Goal: Information Seeking & Learning: Learn about a topic

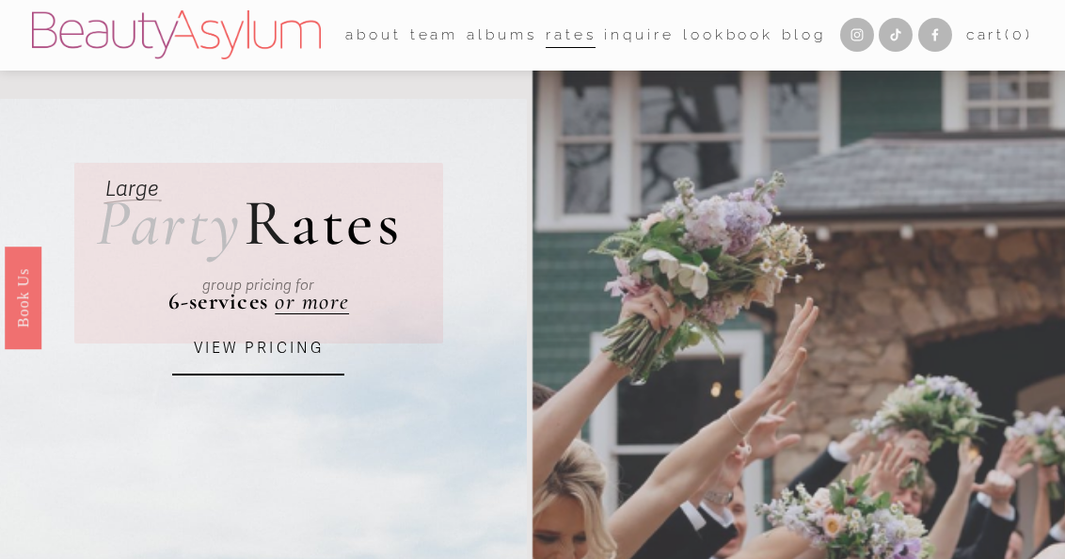
click at [0, 0] on link "[GEOGRAPHIC_DATA]" at bounding box center [0, 0] width 0 height 0
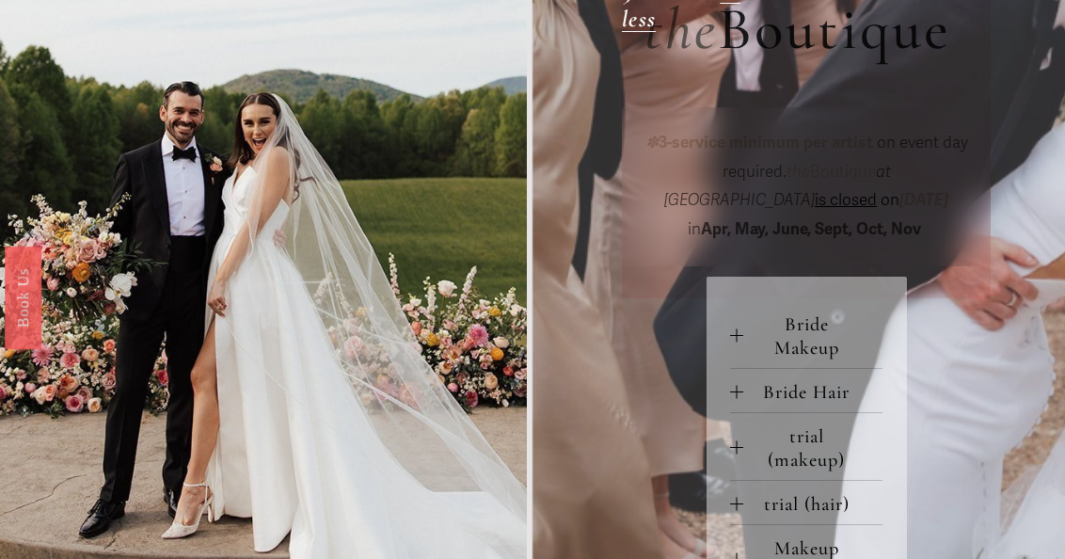
scroll to position [629, 0]
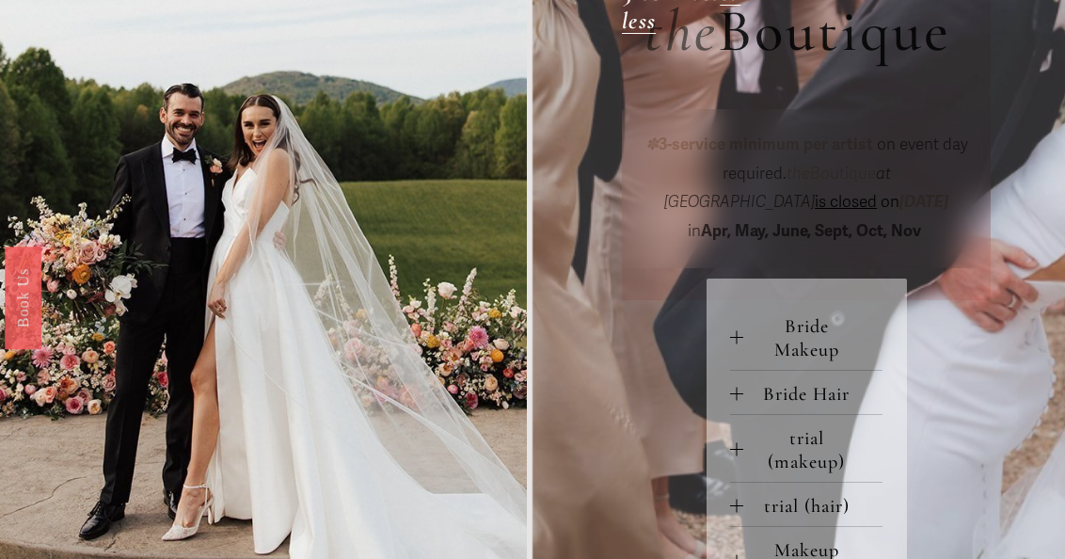
click at [902, 190] on p "✽ 3-service minimum per artist on event day required. the Boutique at [GEOGRAPH…" at bounding box center [806, 188] width 325 height 115
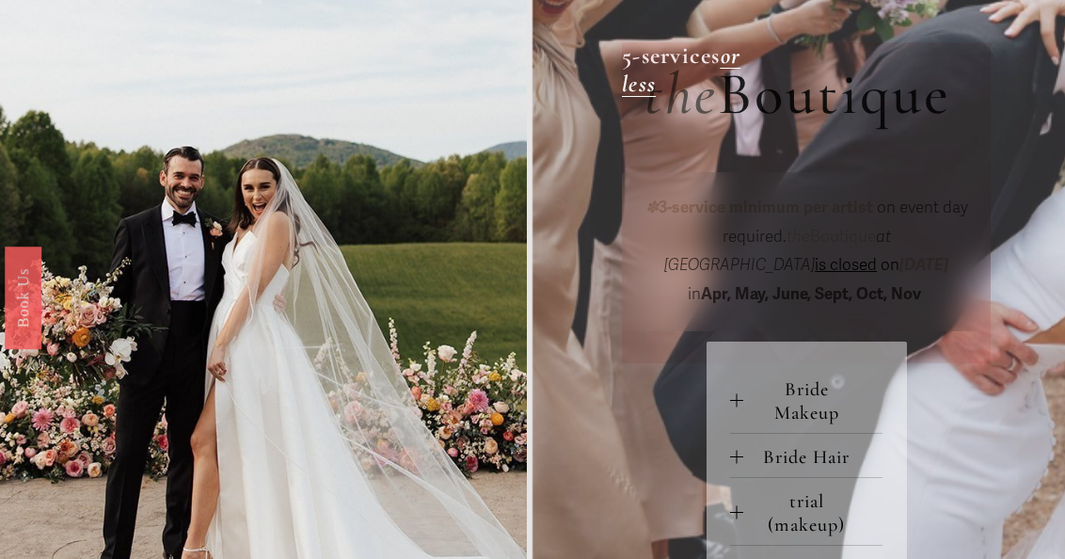
scroll to position [278, 0]
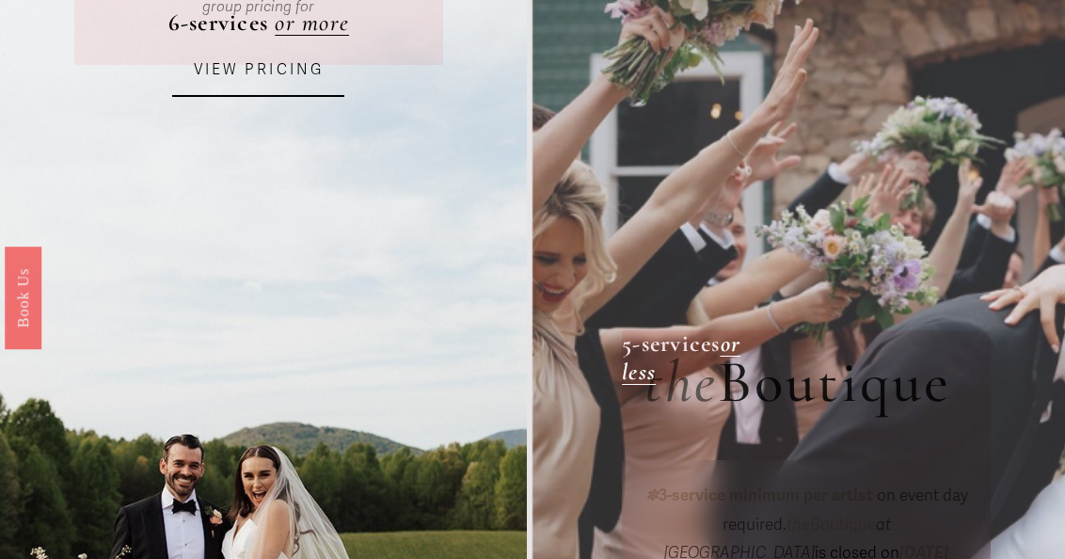
click at [740, 353] on em "or less" at bounding box center [681, 357] width 119 height 56
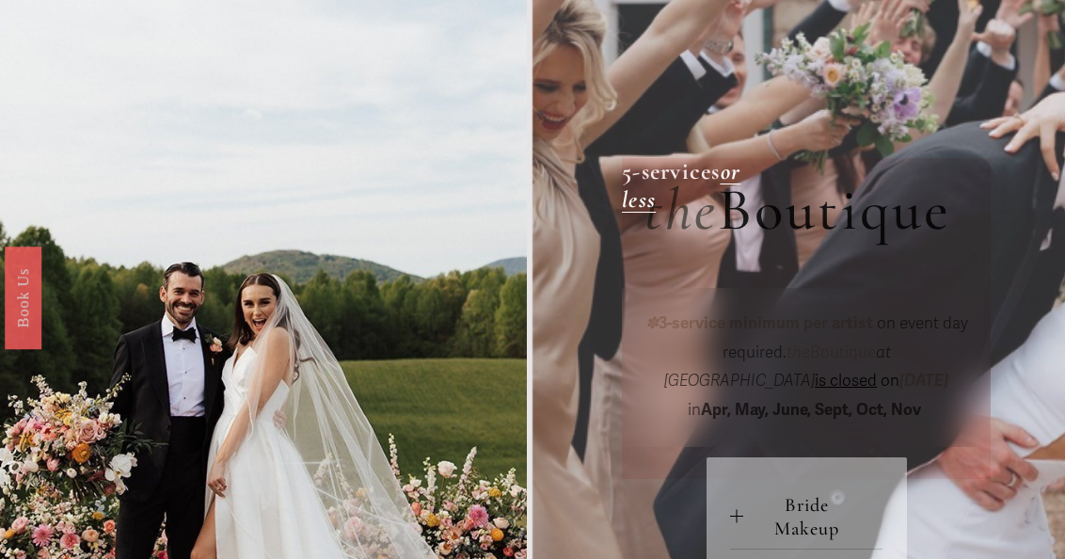
scroll to position [474, 0]
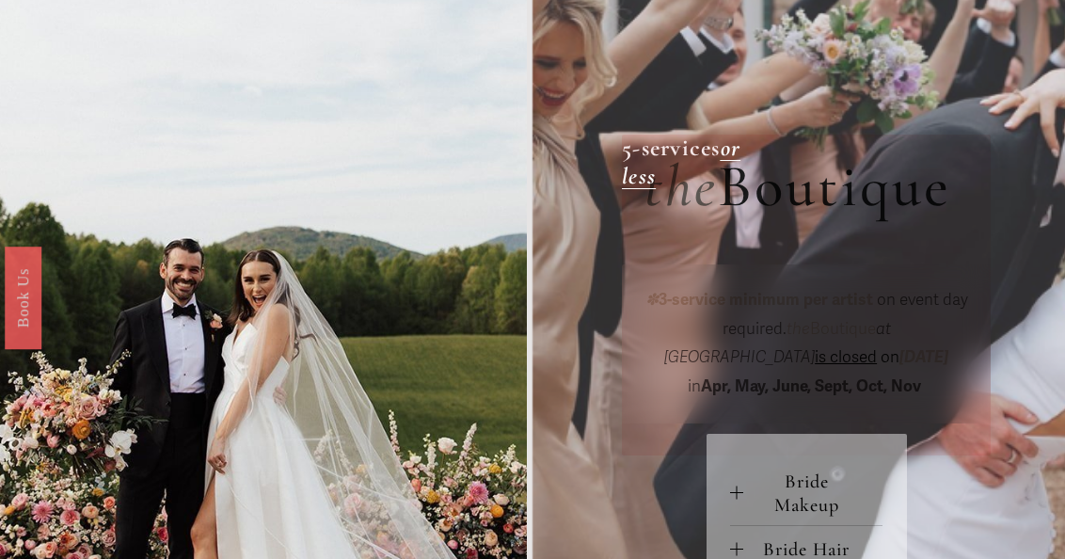
click at [800, 491] on span "Bride Makeup" at bounding box center [812, 492] width 139 height 47
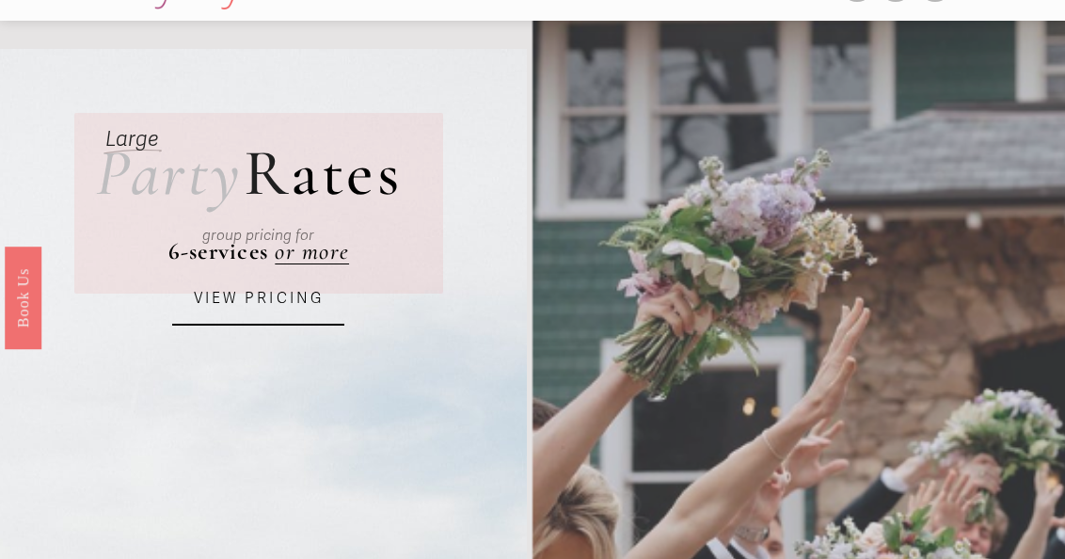
scroll to position [0, 0]
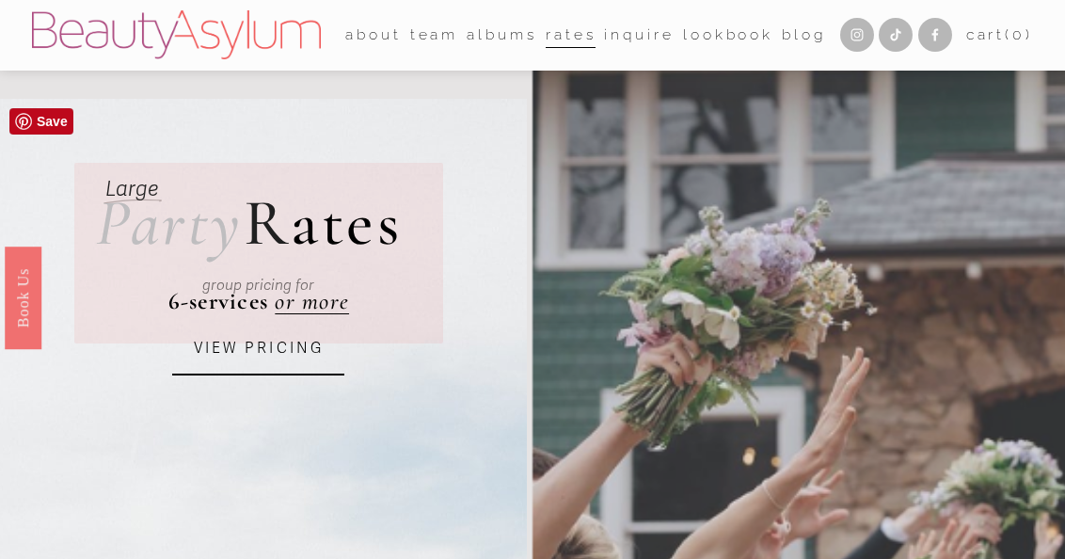
click at [326, 302] on div "group pricing for" at bounding box center [259, 286] width 285 height 54
click at [223, 363] on link "VIEW PRICING" at bounding box center [258, 349] width 172 height 53
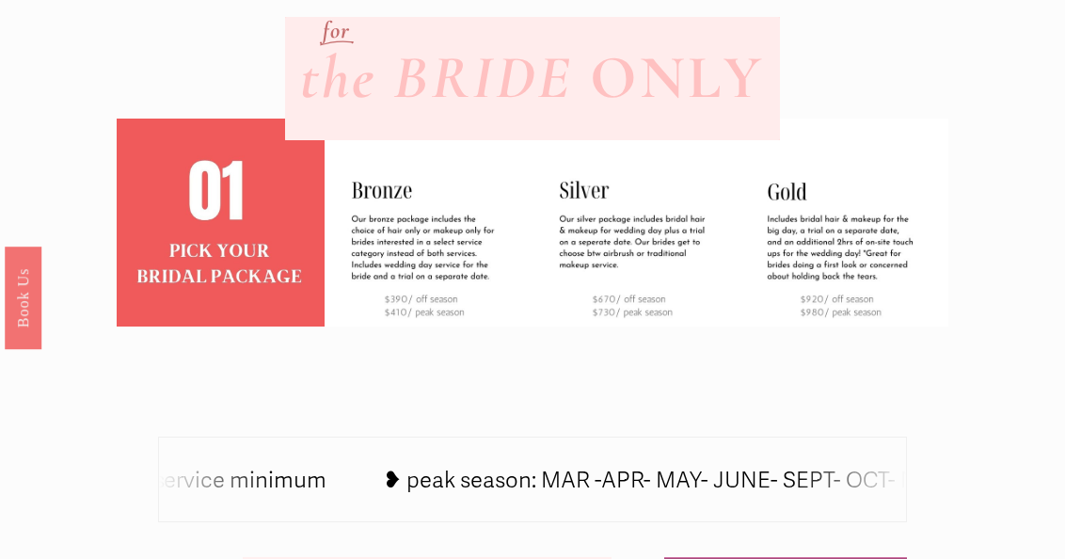
scroll to position [546, 0]
